Goal: Information Seeking & Learning: Learn about a topic

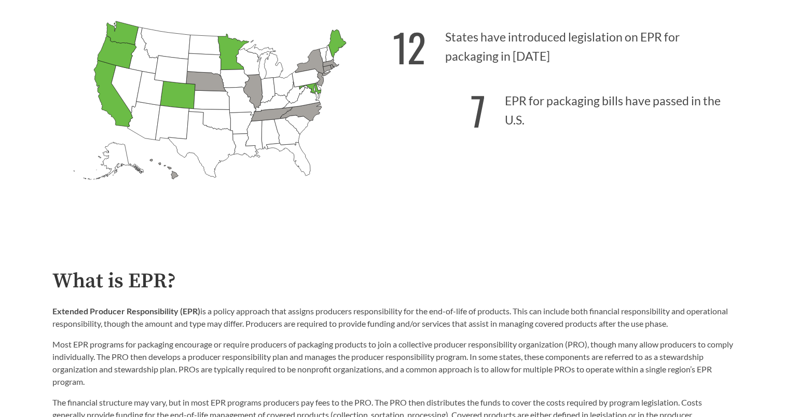
scroll to position [363, 0]
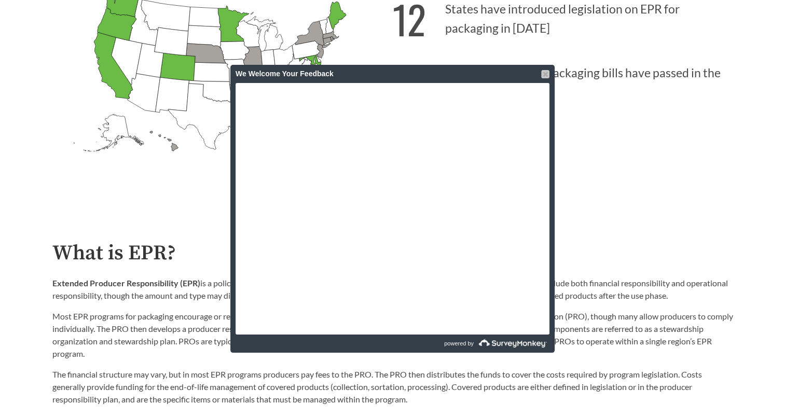
click at [544, 75] on div at bounding box center [545, 74] width 8 height 8
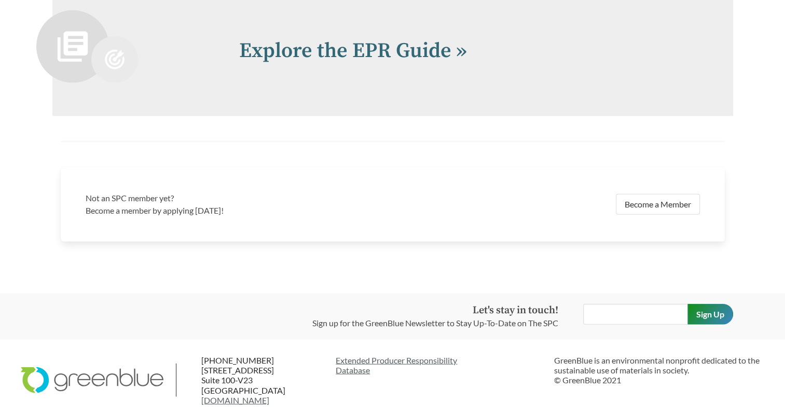
scroll to position [2293, 0]
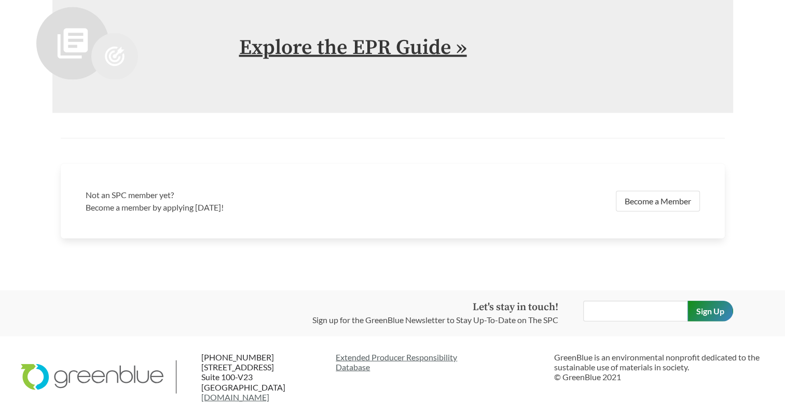
click at [463, 48] on link "Explore the EPR Guide »" at bounding box center [353, 48] width 228 height 26
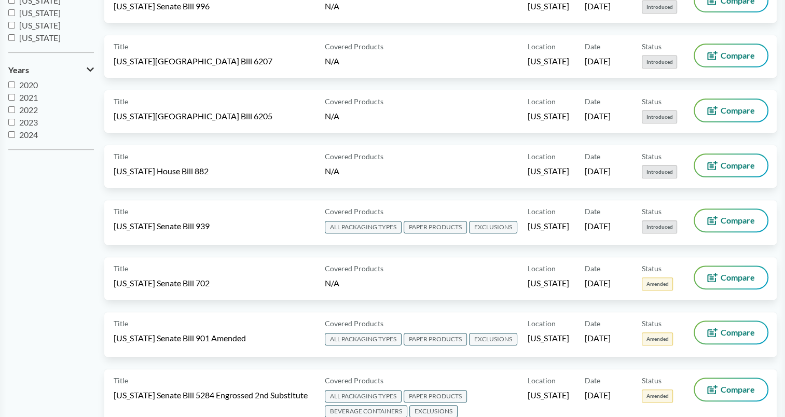
scroll to position [311, 0]
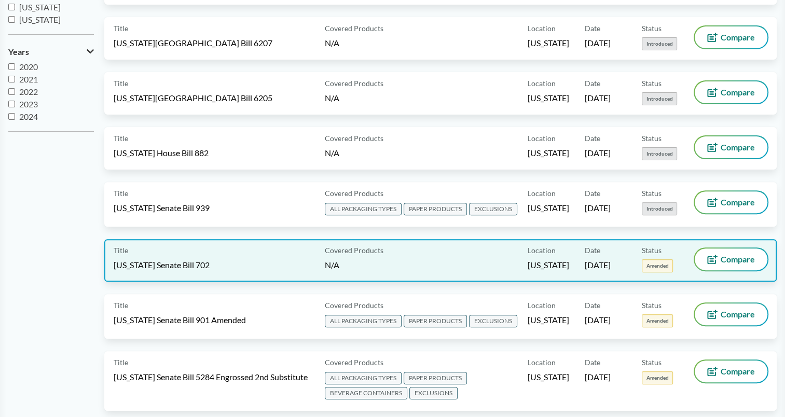
click at [124, 247] on span "Title" at bounding box center [121, 250] width 15 height 11
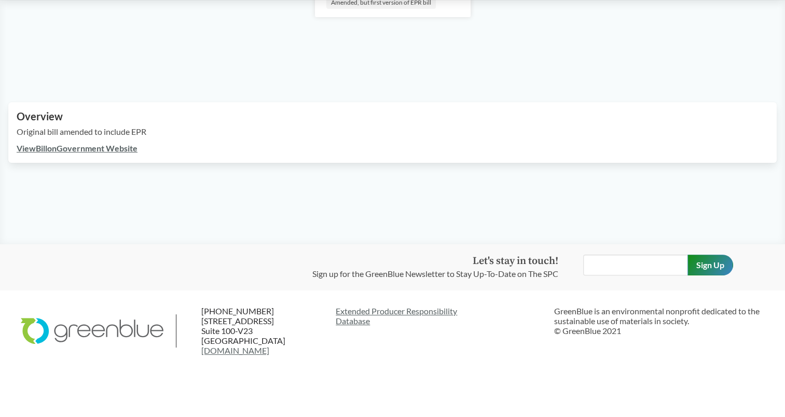
scroll to position [242, 0]
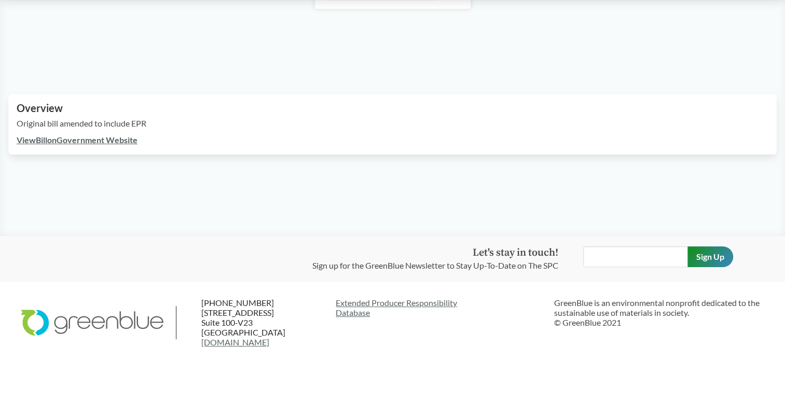
click at [105, 138] on link "View Bill on Government Website" at bounding box center [77, 140] width 121 height 10
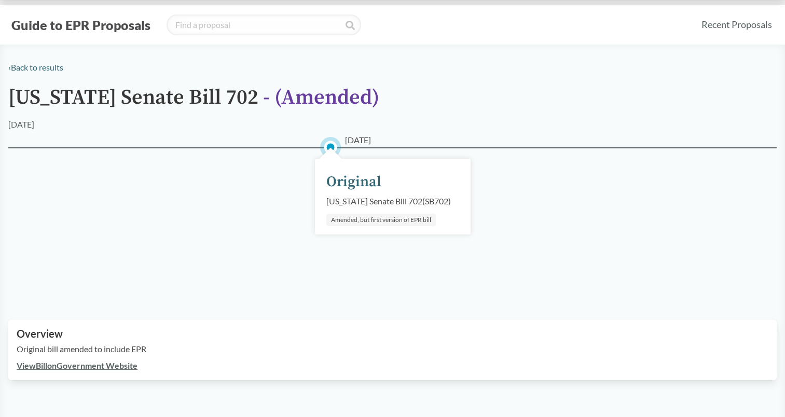
scroll to position [0, 0]
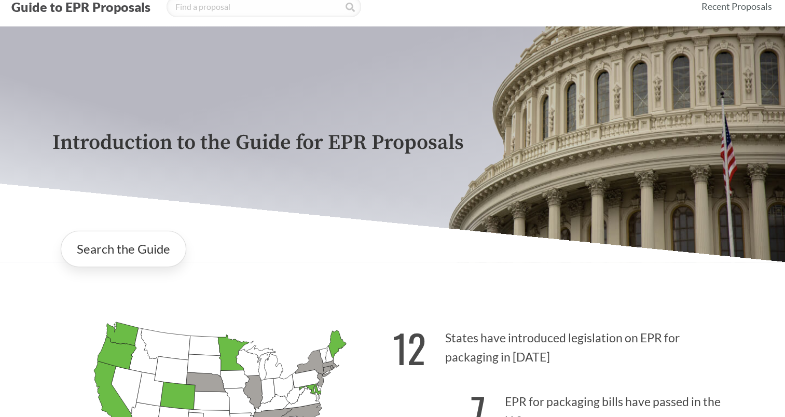
scroll to position [52, 0]
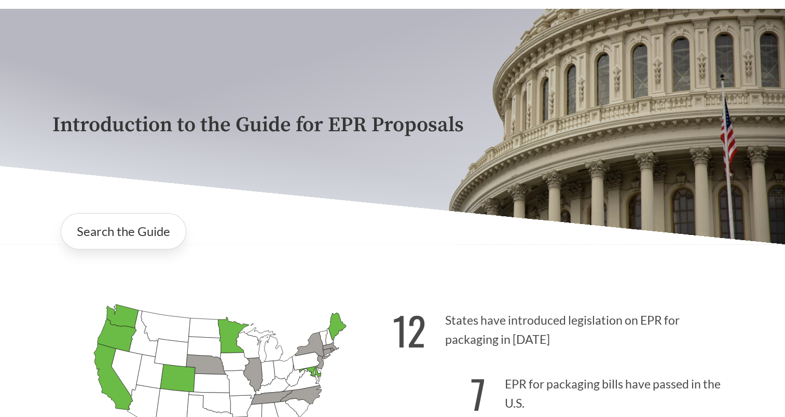
click at [252, 373] on icon "[US_STATE] Introduced: 2" at bounding box center [252, 375] width 19 height 34
click at [166, 237] on link "Search the Guide" at bounding box center [124, 231] width 126 height 36
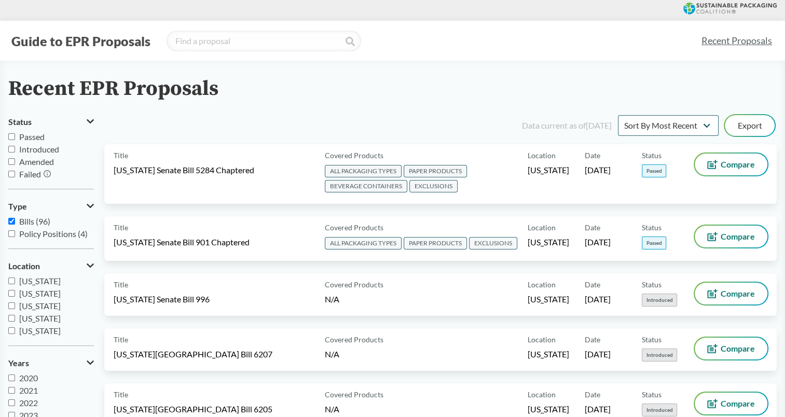
click at [11, 162] on input "Amended" at bounding box center [11, 161] width 7 height 7
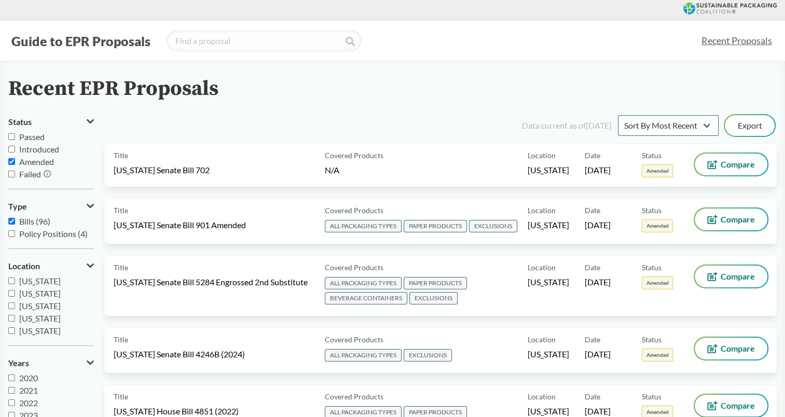
click at [11, 160] on input "Amended" at bounding box center [11, 161] width 7 height 7
checkbox input "false"
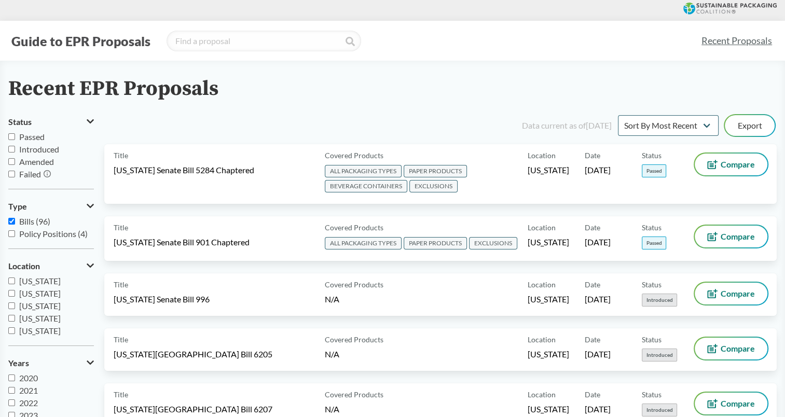
click at [9, 330] on input "[US_STATE]" at bounding box center [11, 331] width 7 height 7
checkbox input "true"
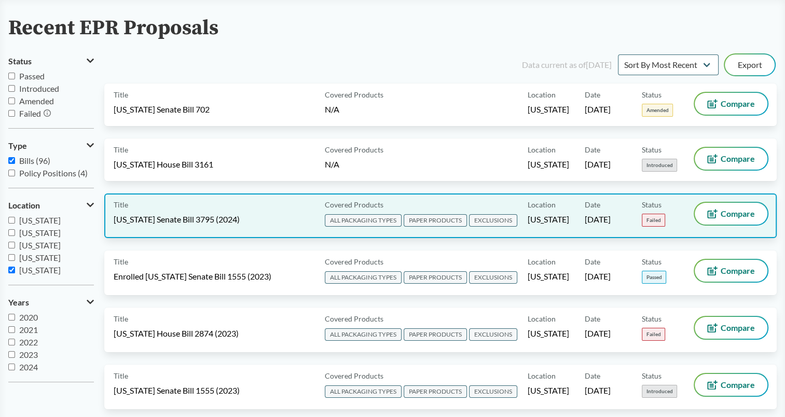
scroll to position [104, 0]
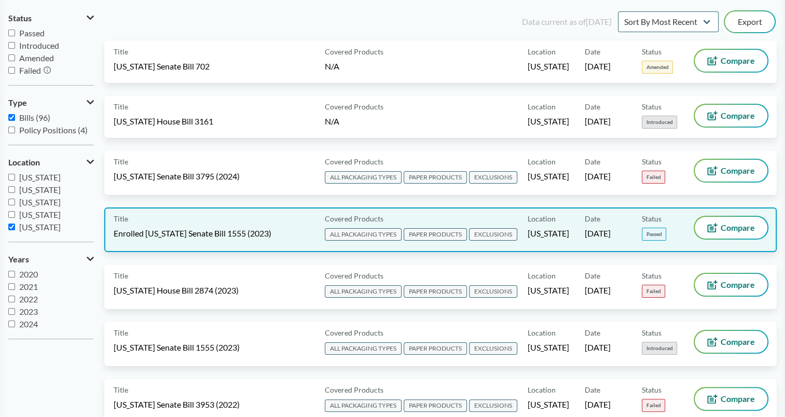
click at [310, 223] on div "Title Enrolled [US_STATE] Senate Bill 1555 (2023)" at bounding box center [217, 230] width 207 height 26
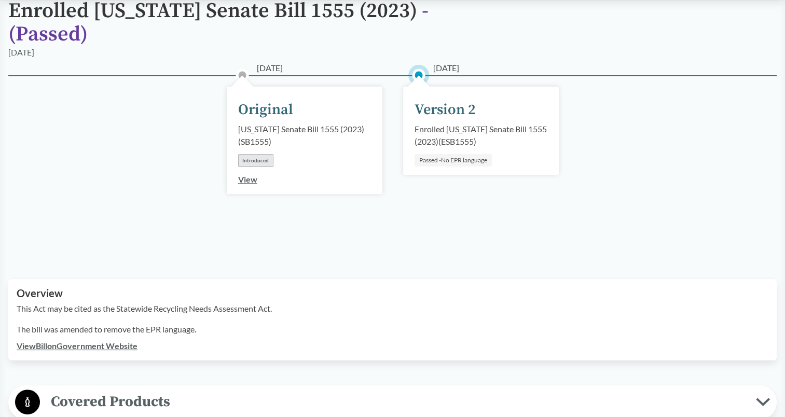
scroll to position [104, 0]
click at [135, 340] on link "View Bill on Government Website" at bounding box center [77, 345] width 121 height 10
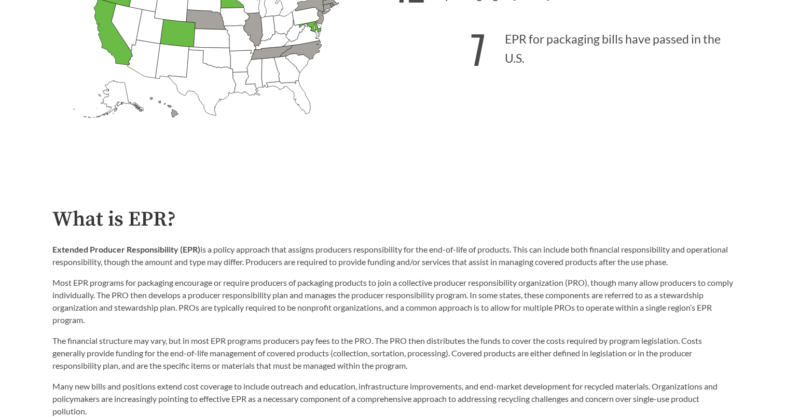
scroll to position [415, 0]
